Goal: Task Accomplishment & Management: Use online tool/utility

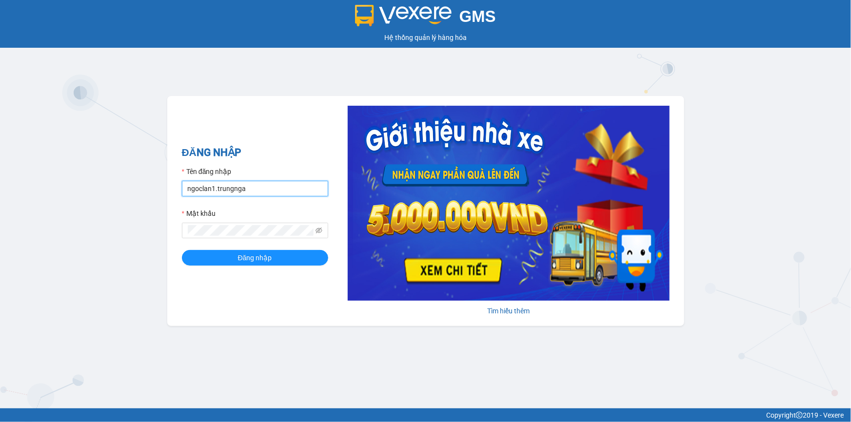
click at [245, 193] on input "ngoclan1.trungnga" at bounding box center [255, 189] width 146 height 16
type input "trucxinh.trungnga"
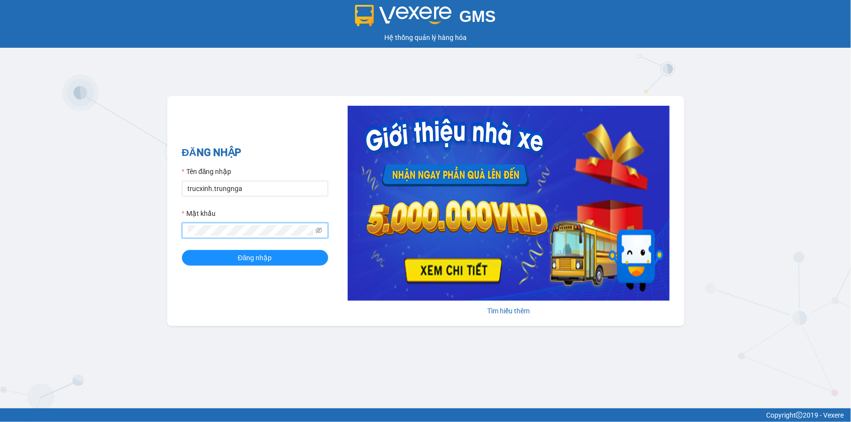
click at [182, 250] on button "Đăng nhập" at bounding box center [255, 258] width 146 height 16
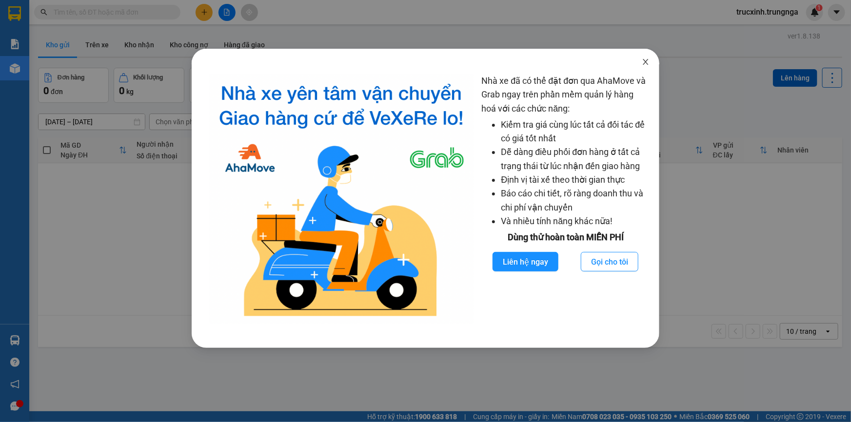
click at [650, 62] on span "Close" at bounding box center [645, 62] width 27 height 27
